Goal: Browse casually

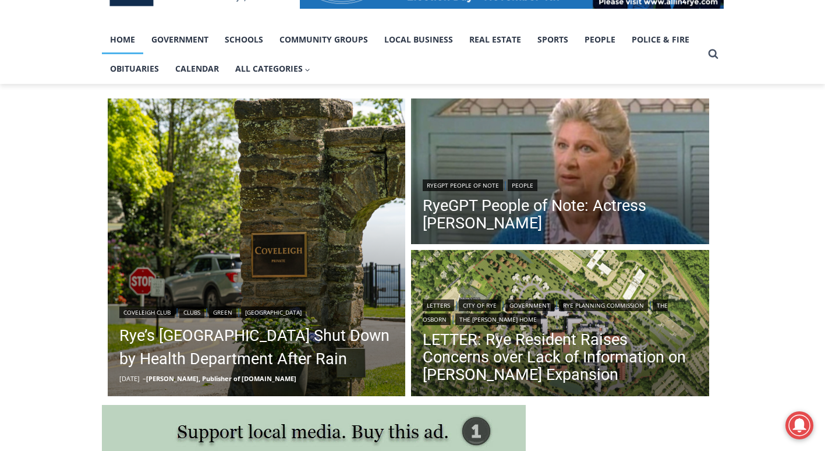
scroll to position [281, 0]
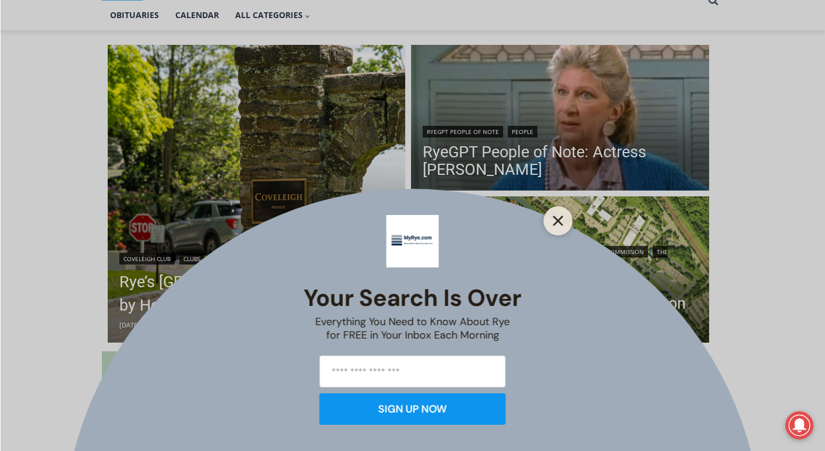
click at [560, 225] on icon "Close" at bounding box center [558, 220] width 10 height 10
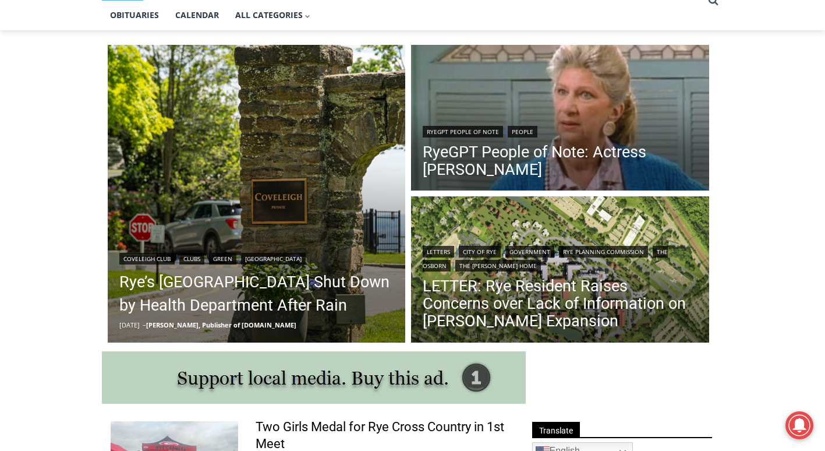
scroll to position [675, 0]
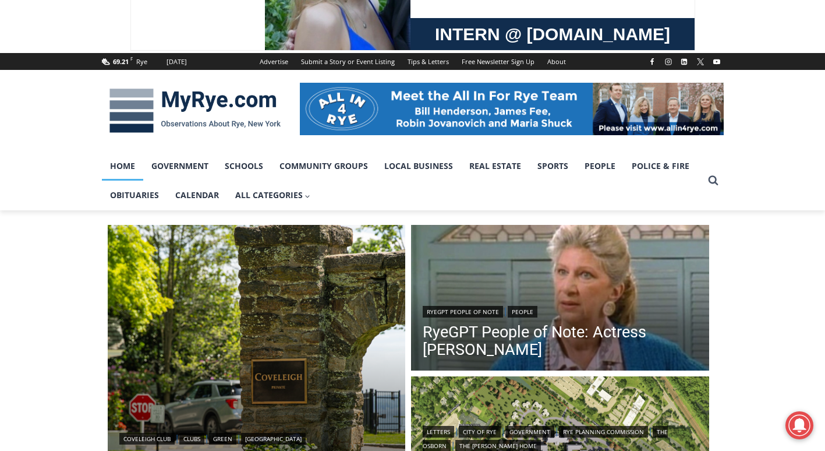
scroll to position [211, 0]
